Goal: Task Accomplishment & Management: Complete application form

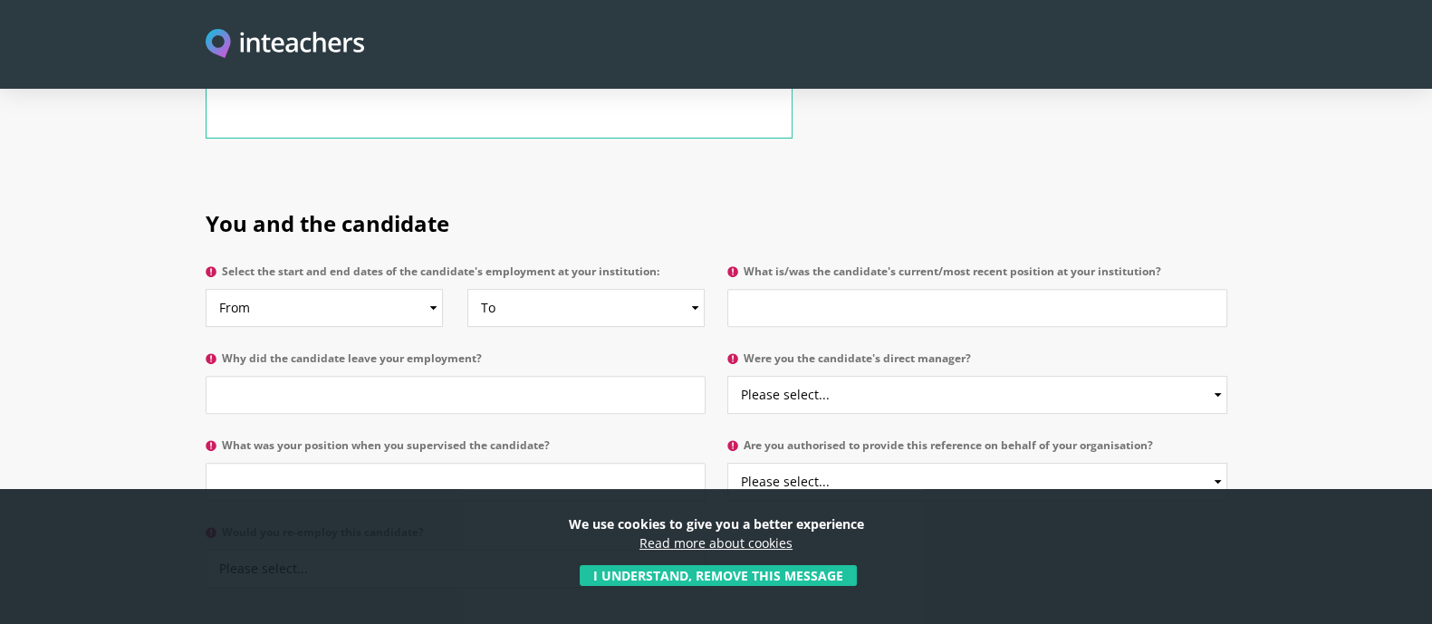
scroll to position [851, 0]
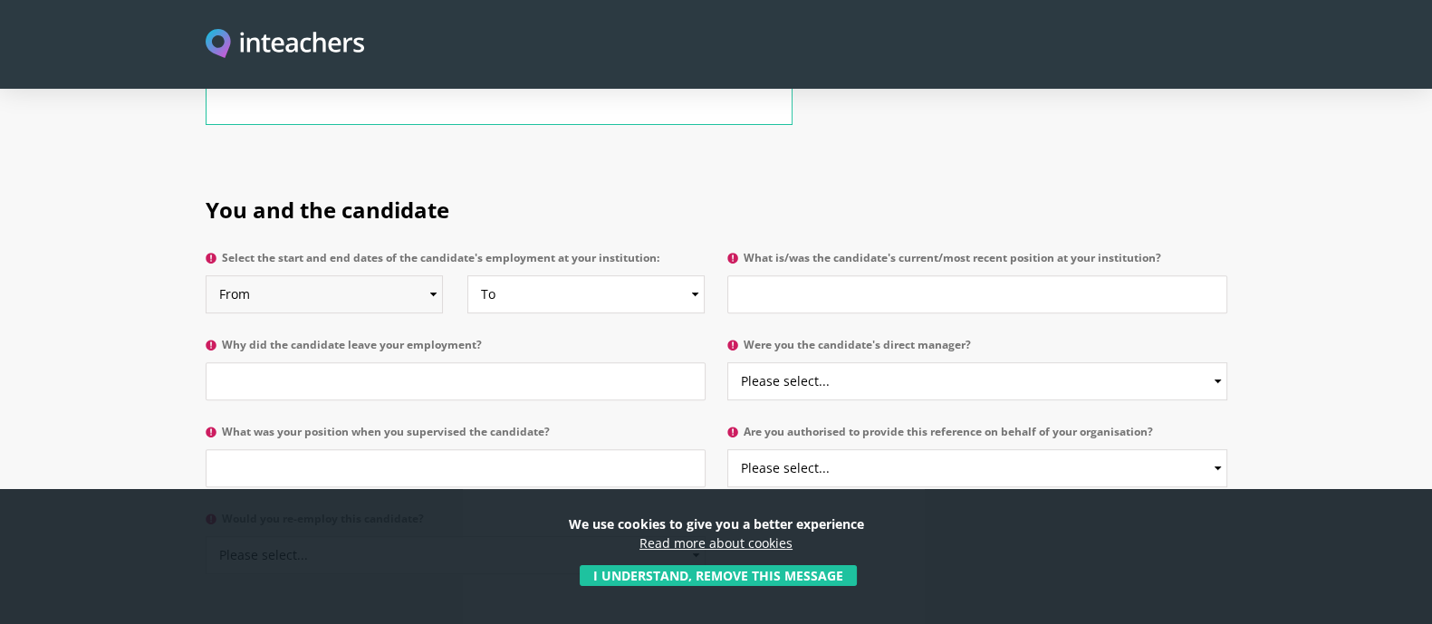
click at [332, 275] on select "From 2025 2024 2023 2022 2021 2020 2019 2018 2017 2016 2015 2014 2013 2012 2011…" at bounding box center [324, 294] width 237 height 38
select select "2020"
click at [206, 275] on select "From 2025 2024 2023 2022 2021 2020 2019 2018 2017 2016 2015 2014 2013 2012 2011…" at bounding box center [324, 294] width 237 height 38
click at [610, 275] on select "To Currently 2025 2024 2023 2022 2021 2020 2019 2018 2017 2016 2015 2014 2013 2…" at bounding box center [585, 294] width 237 height 38
click at [618, 169] on h2 "You and the candidate" at bounding box center [717, 207] width 1022 height 76
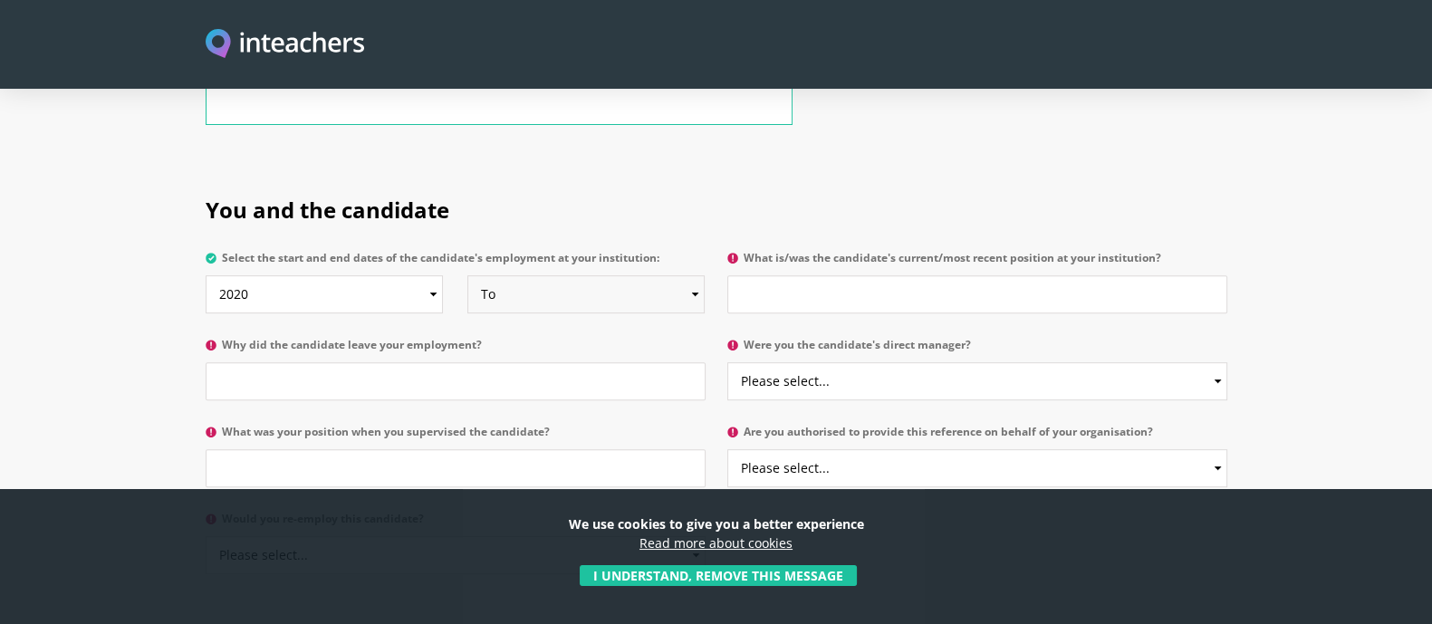
click at [660, 275] on select "To Currently 2025 2024 2023 2022 2021 2020 2019 2018 2017 2016 2015 2014 2013 2…" at bounding box center [585, 294] width 237 height 38
select select "2022"
click at [467, 275] on select "To Currently 2025 2024 2023 2022 2021 2020 2019 2018 2017 2016 2015 2014 2013 2…" at bounding box center [585, 294] width 237 height 38
click at [949, 275] on input "What is/was the candidate's current/most recent position at your institution?" at bounding box center [978, 294] width 500 height 38
type input "Online Maths Consultant"
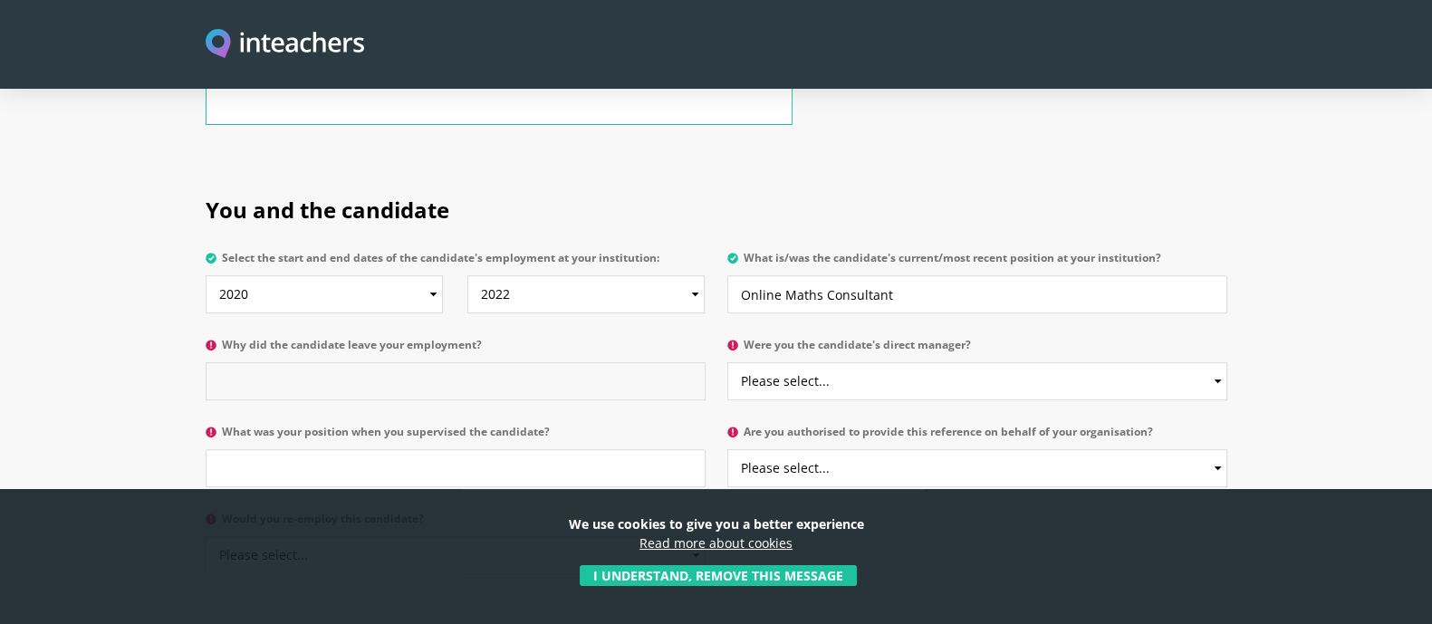
click at [524, 362] on input "Why did the candidate leave your employment?" at bounding box center [456, 381] width 500 height 38
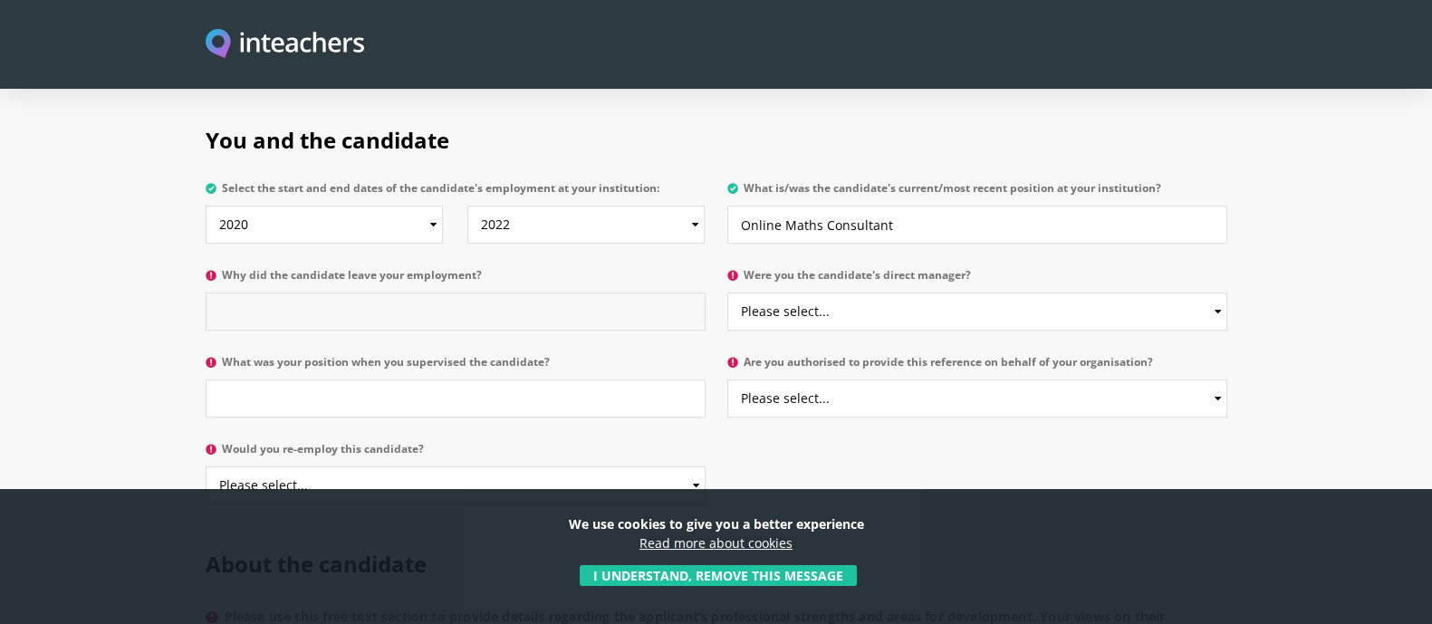
scroll to position [925, 0]
